Goal: Task Accomplishment & Management: Manage account settings

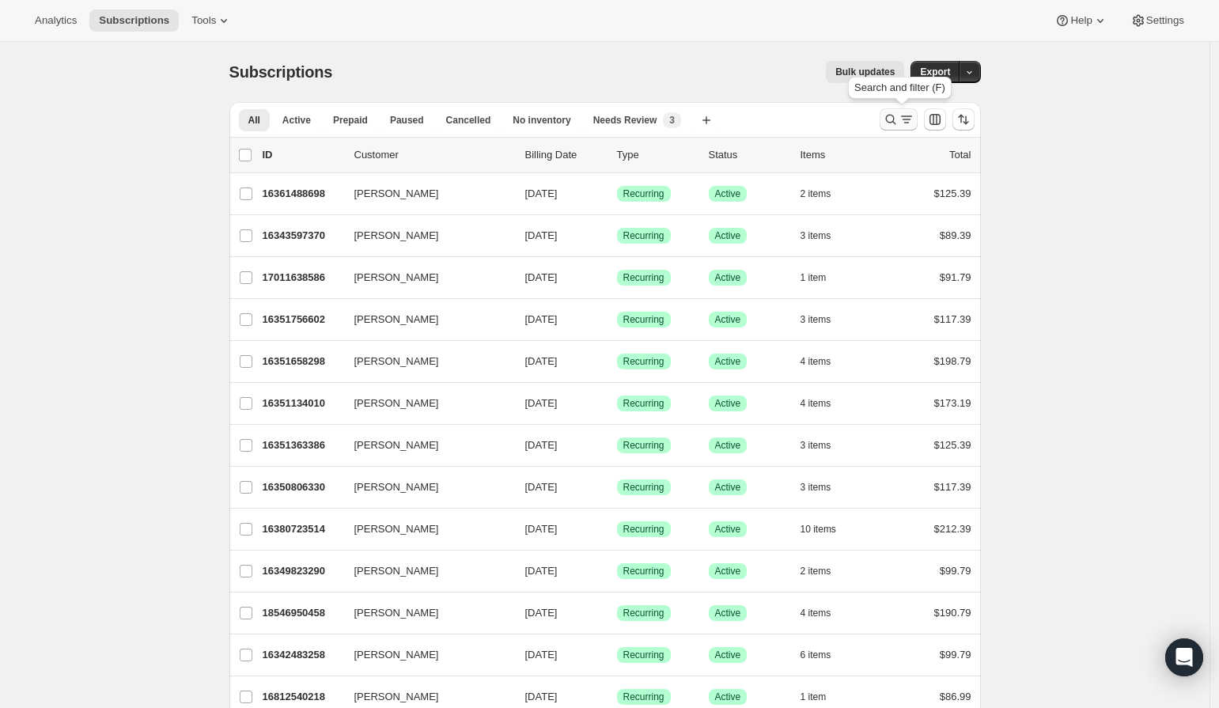
click at [894, 121] on icon "Search and filter results" at bounding box center [891, 120] width 16 height 16
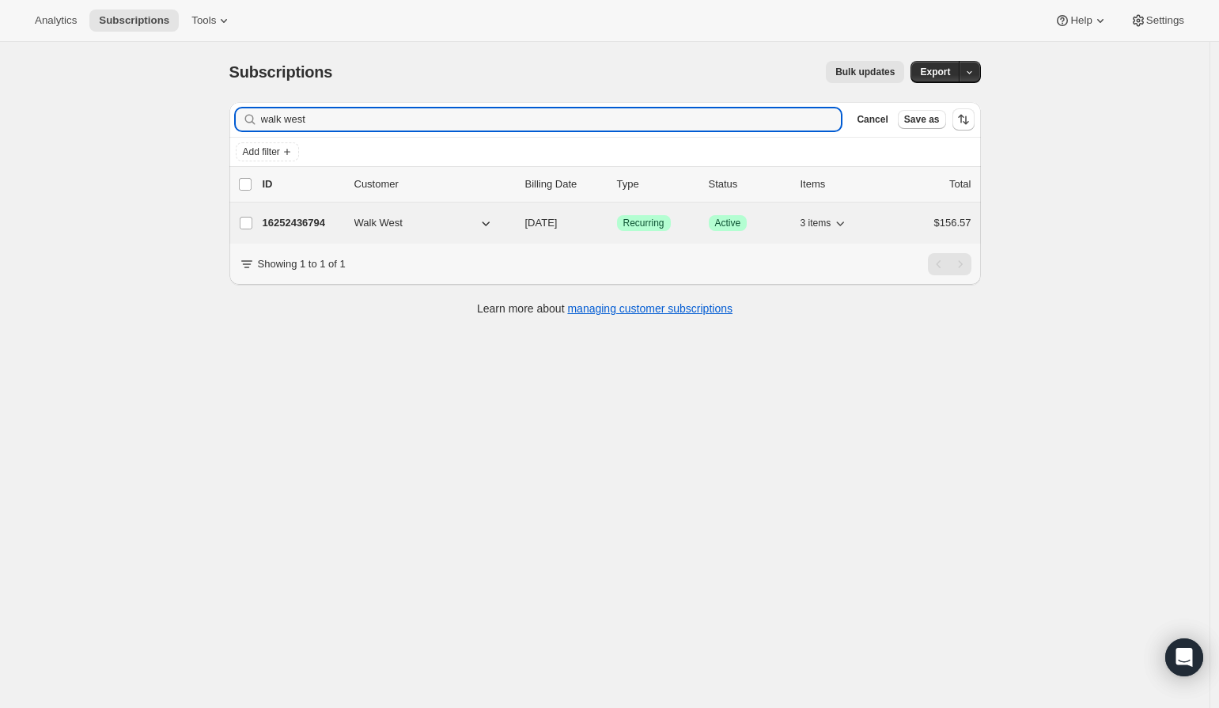
type input "walk west"
click at [302, 221] on p "16252436794" at bounding box center [302, 223] width 79 height 16
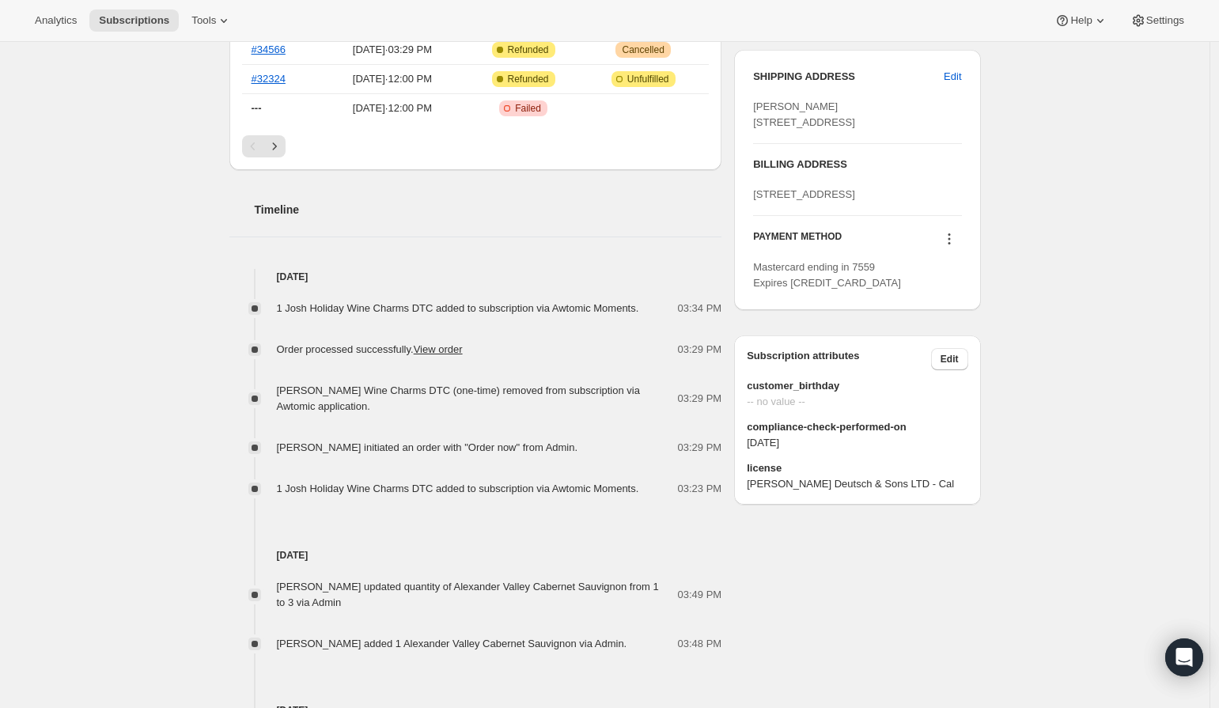
scroll to position [640, 0]
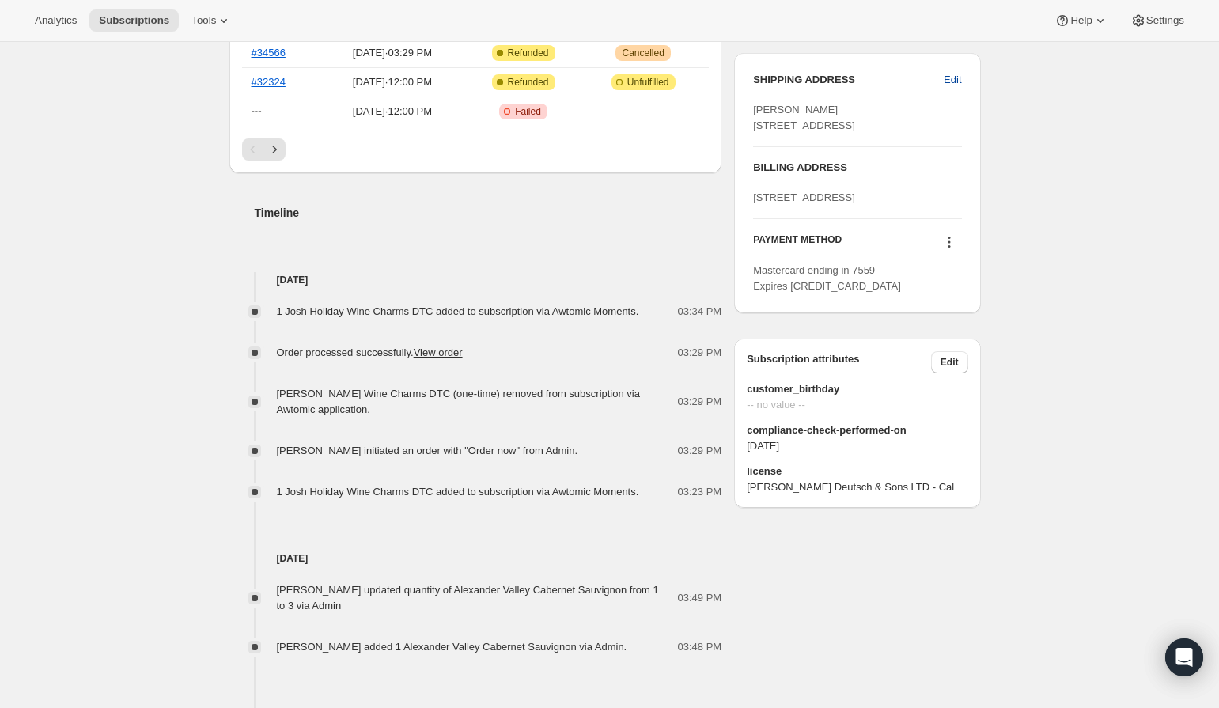
click at [955, 83] on span "Edit" at bounding box center [952, 80] width 17 height 16
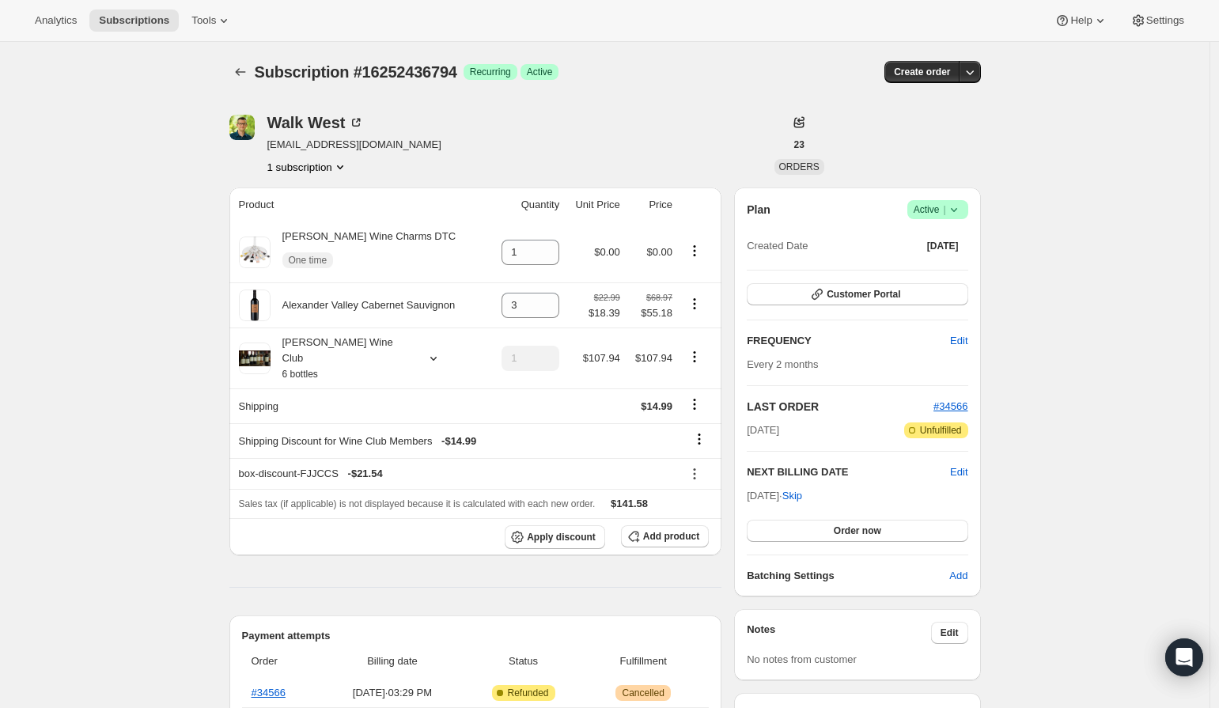
select select "[GEOGRAPHIC_DATA]"
select select "NJ"
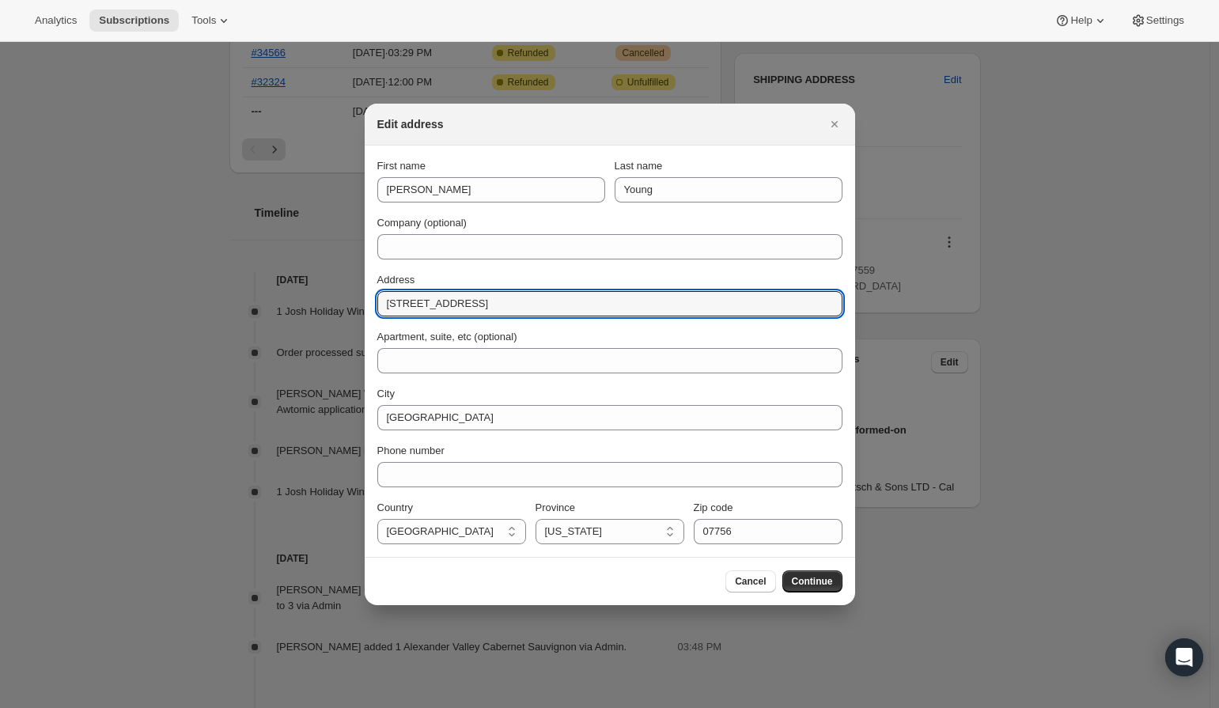
drag, startPoint x: 483, startPoint y: 303, endPoint x: 356, endPoint y: 296, distance: 127.5
paste input "[STREET_ADDRESS]"
type input "[STREET_ADDRESS]"
click at [456, 352] on input "Apartment, suite, etc (optional)" at bounding box center [609, 360] width 465 height 25
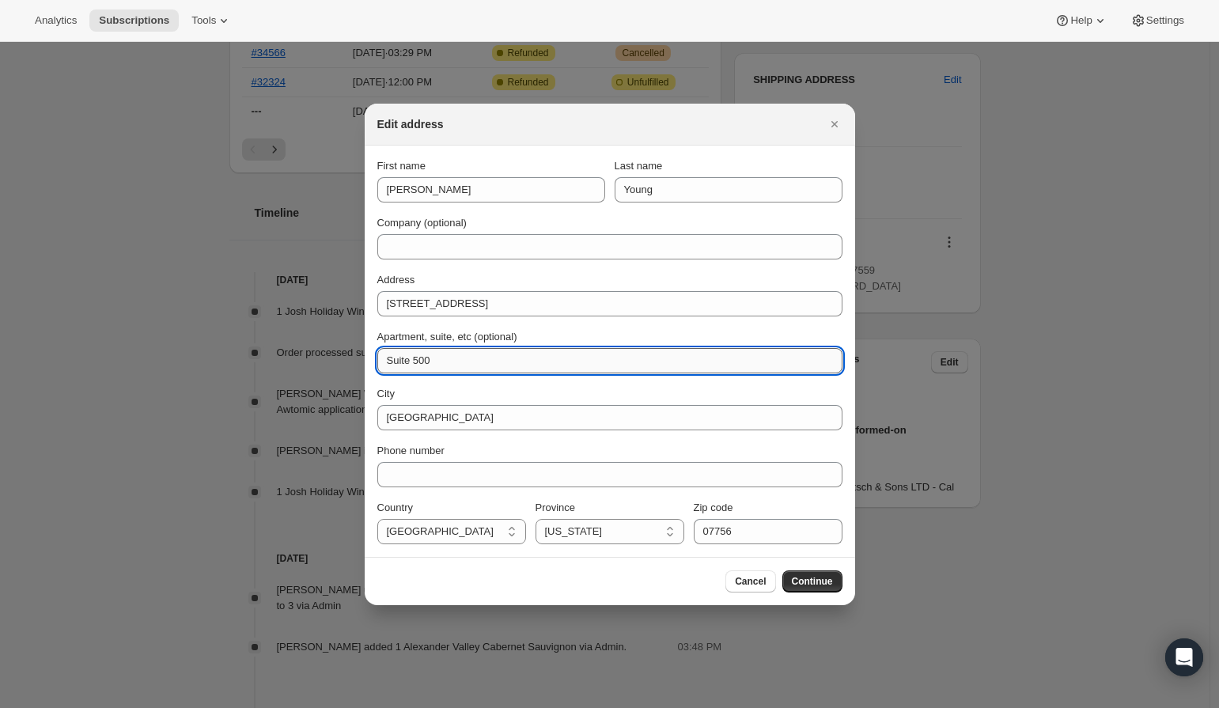
type input "Suite 500"
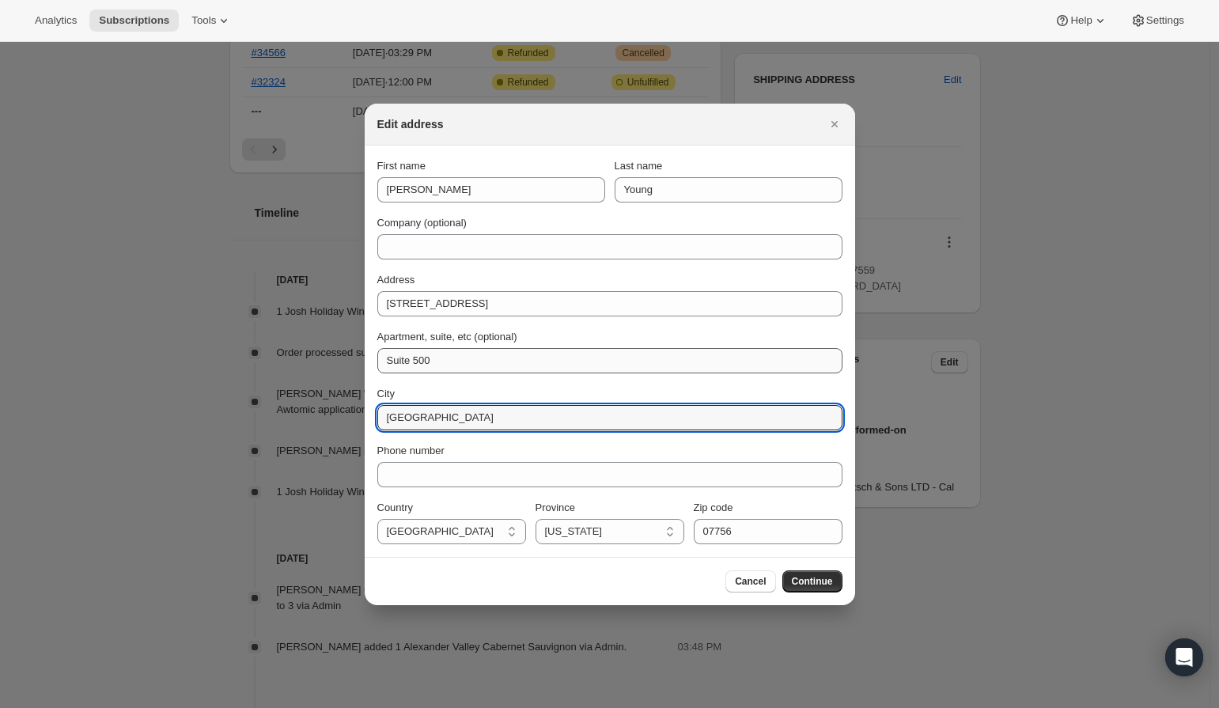
type input "[GEOGRAPHIC_DATA]"
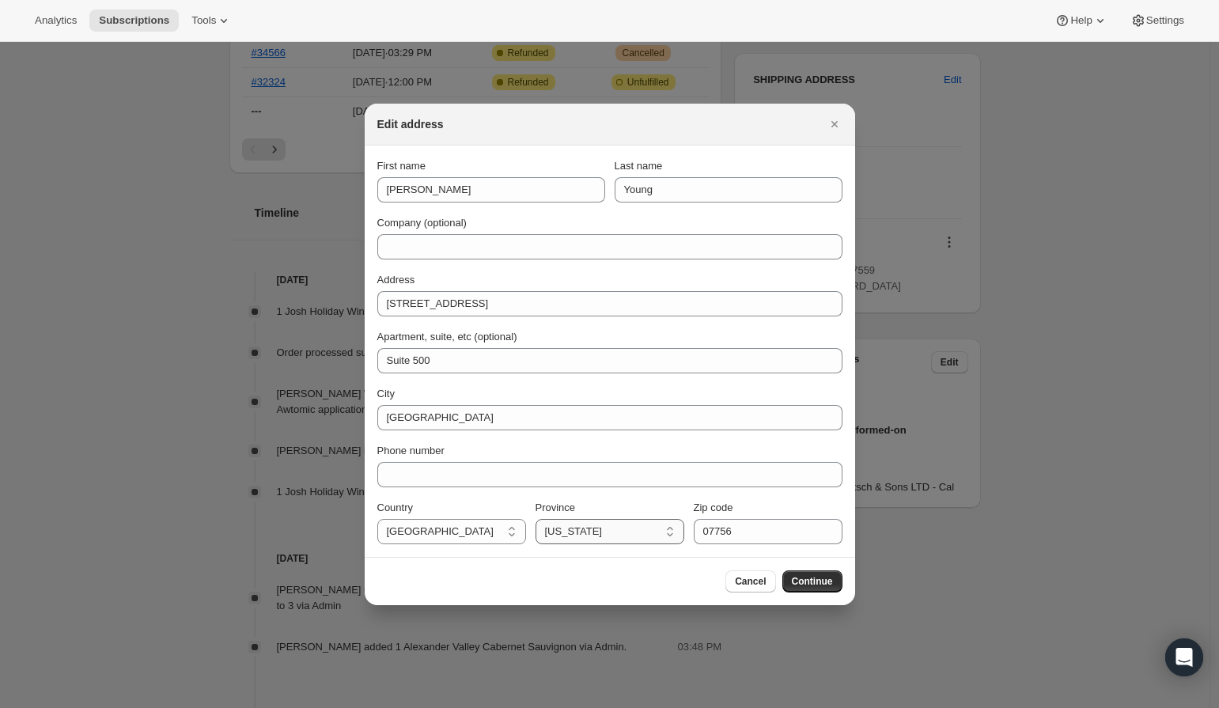
click at [569, 520] on select "[US_STATE] [US_STATE] [US_STATE] [US_STATE] [US_STATE] [US_STATE] [US_STATE] [U…" at bounding box center [609, 531] width 149 height 25
select select "NC"
click at [535, 519] on select "[US_STATE] [US_STATE] [US_STATE] [US_STATE] [US_STATE] [US_STATE] [US_STATE] [U…" at bounding box center [609, 531] width 149 height 25
click at [724, 530] on input "07756" at bounding box center [768, 531] width 149 height 25
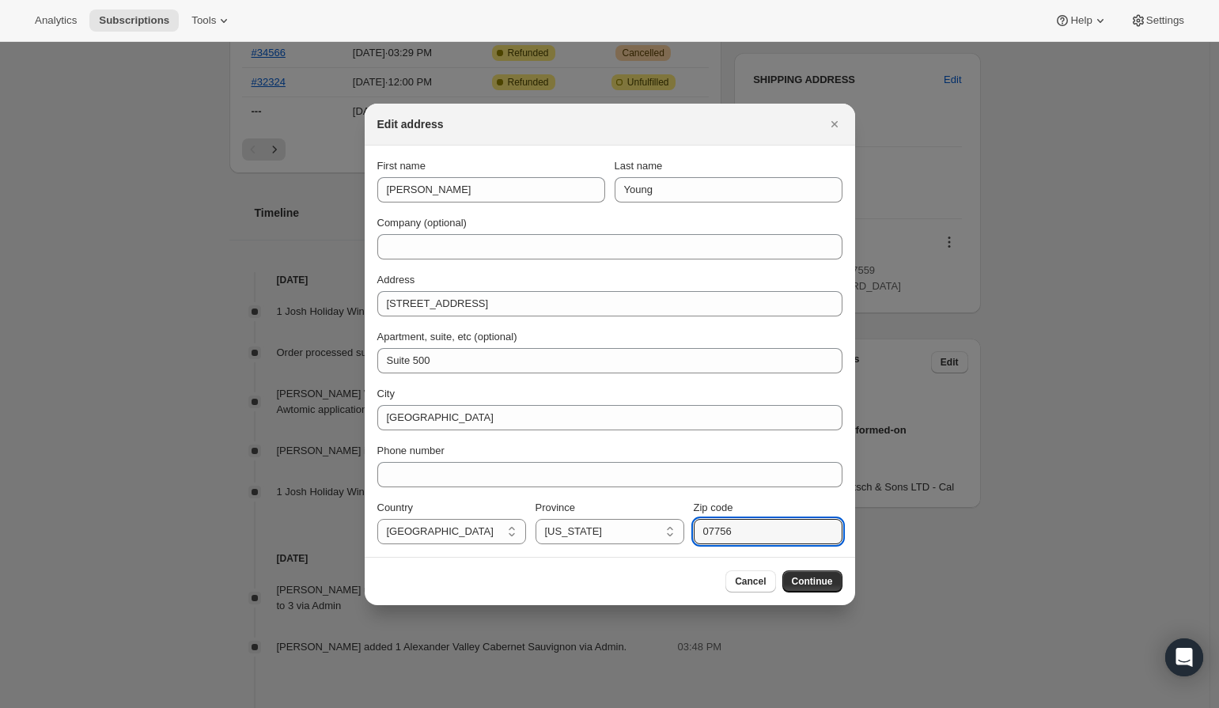
paste input "27612"
type input "27612"
click at [796, 580] on span "Continue" at bounding box center [812, 581] width 41 height 13
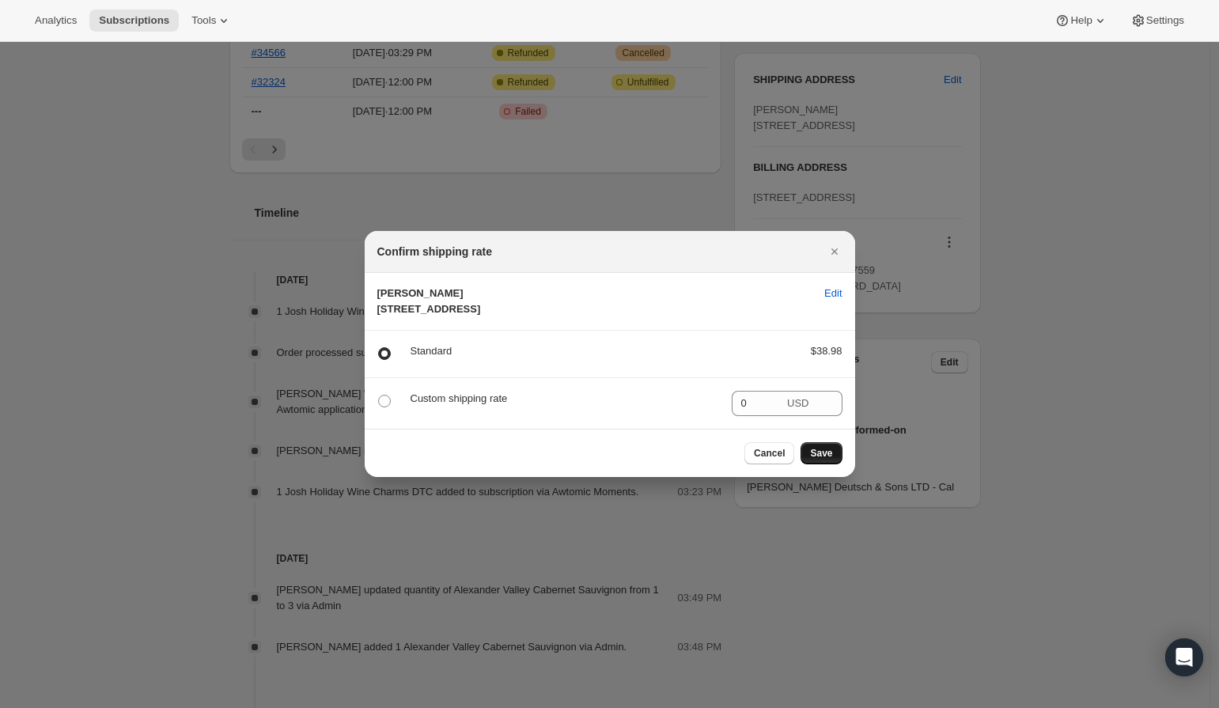
click at [821, 460] on span "Save" at bounding box center [821, 453] width 22 height 13
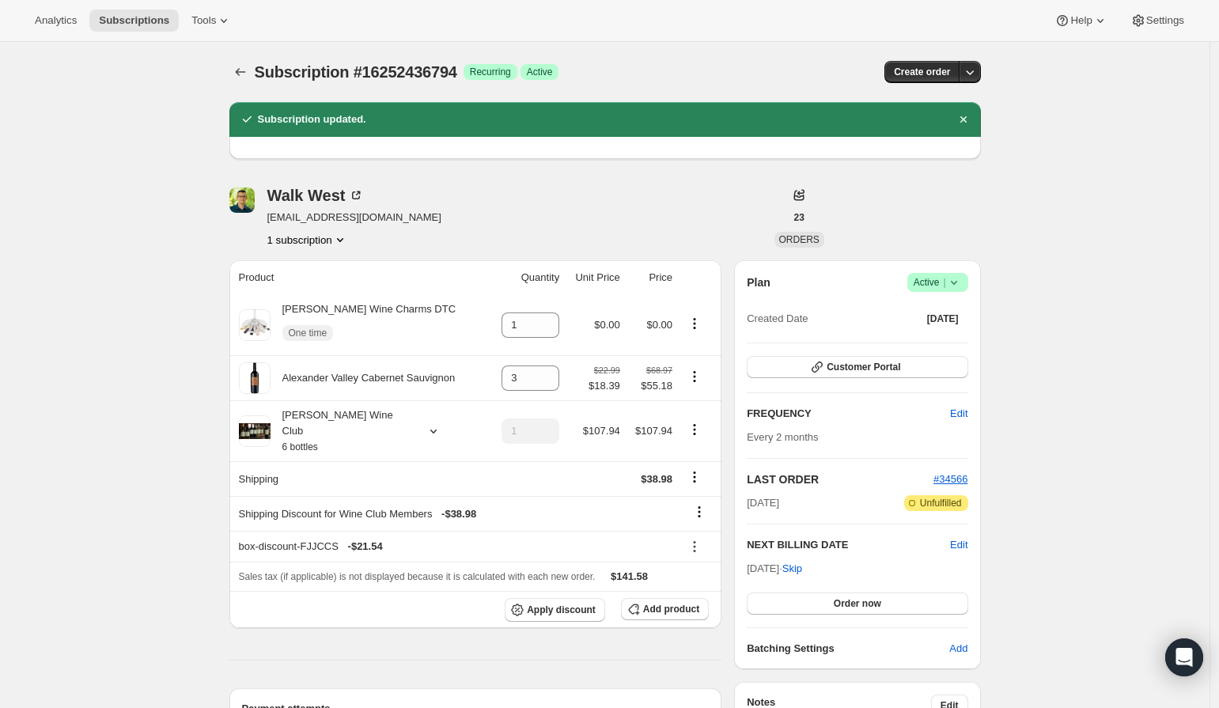
click at [938, 196] on div "Walk West [EMAIL_ADDRESS][DOMAIN_NAME] 1 subscription 23 ORDERS" at bounding box center [604, 217] width 751 height 60
